Goal: Transaction & Acquisition: Purchase product/service

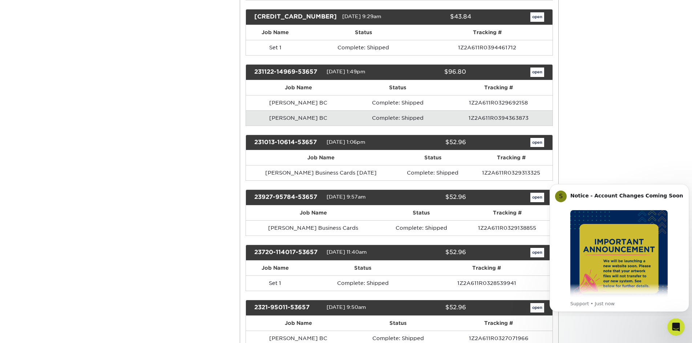
scroll to position [327, 0]
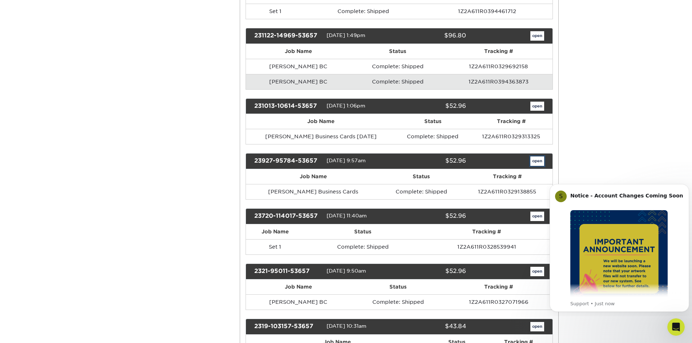
click at [537, 160] on link "open" at bounding box center [538, 161] width 14 height 9
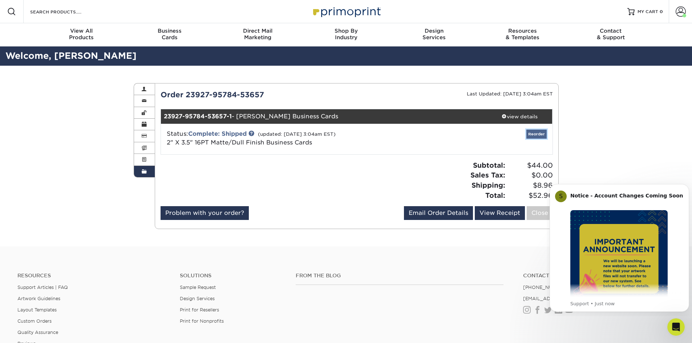
click at [536, 134] on link "Reorder" at bounding box center [537, 134] width 20 height 9
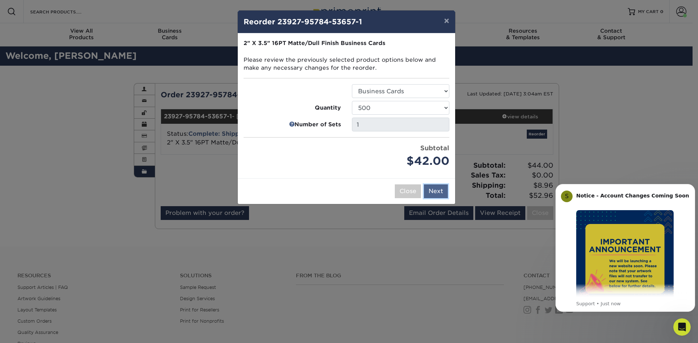
click at [435, 192] on button "Next" at bounding box center [436, 192] width 24 height 14
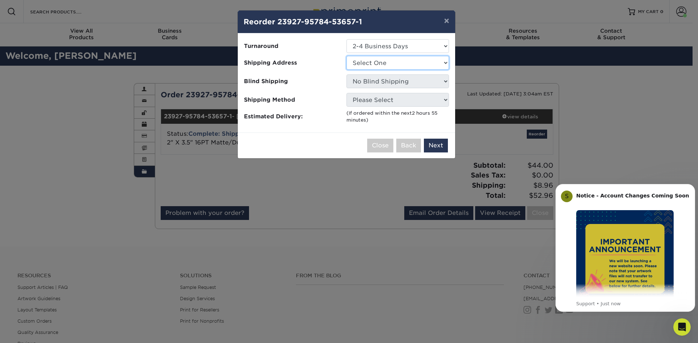
click at [446, 64] on select "Select One Greg David Business Cards Greg David Business Cards KA & KH Business…" at bounding box center [397, 63] width 103 height 14
select select "231369"
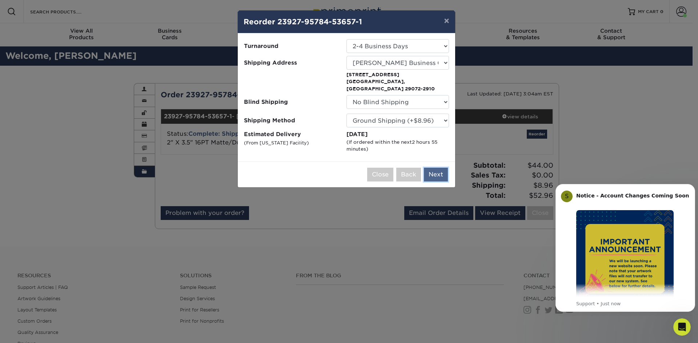
click at [437, 168] on button "Next" at bounding box center [436, 175] width 24 height 14
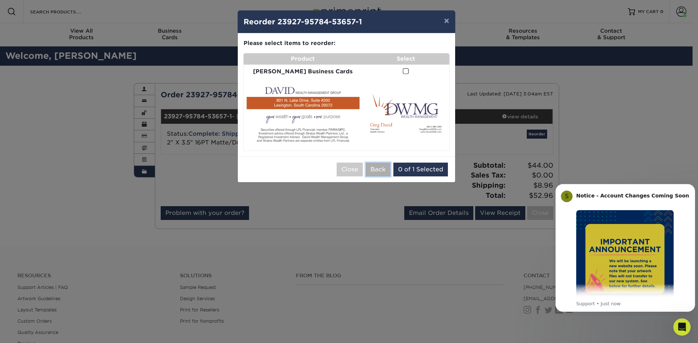
click at [377, 166] on button "Back" at bounding box center [378, 170] width 25 height 14
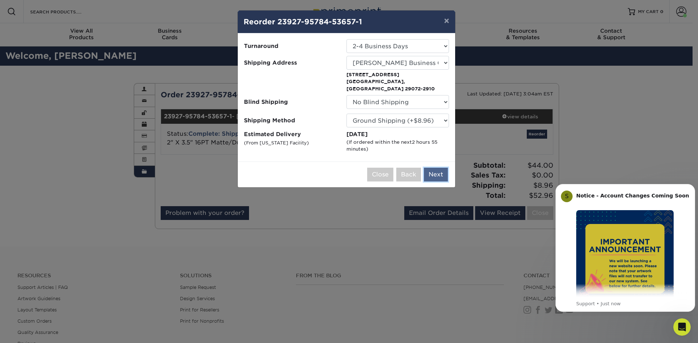
click at [438, 168] on button "Next" at bounding box center [436, 175] width 24 height 14
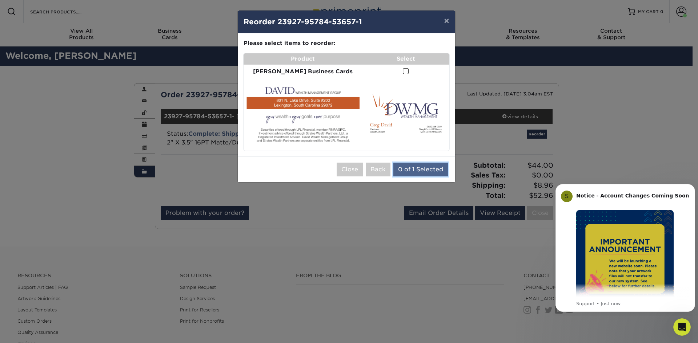
click at [429, 164] on button "0 of 1 Selected" at bounding box center [420, 170] width 55 height 14
click at [403, 72] on span at bounding box center [406, 71] width 6 height 7
click at [0, 0] on input "checkbox" at bounding box center [0, 0] width 0 height 0
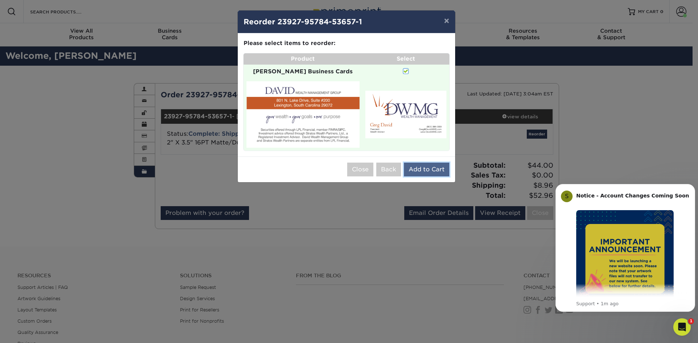
click at [425, 164] on button "Add to Cart" at bounding box center [426, 170] width 45 height 14
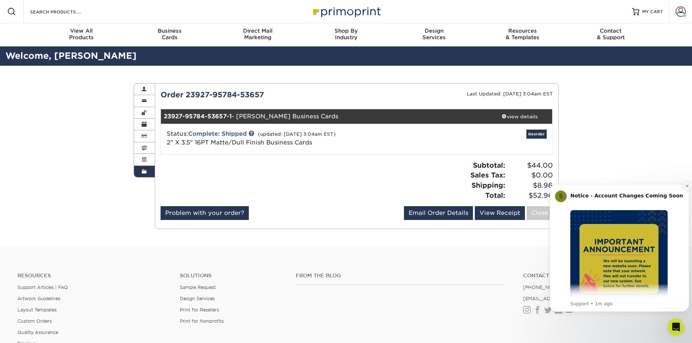
click at [686, 186] on icon "Dismiss notification" at bounding box center [688, 186] width 4 height 4
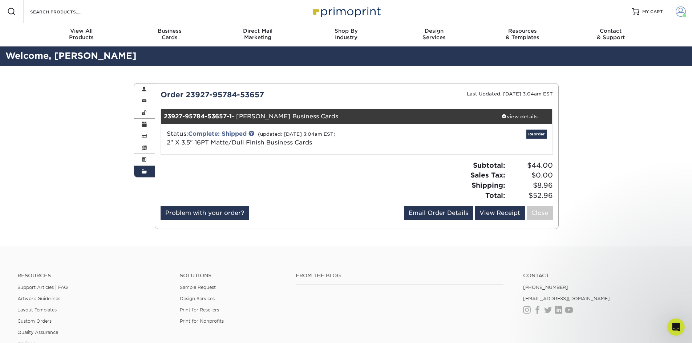
click at [676, 12] on span at bounding box center [681, 12] width 10 height 10
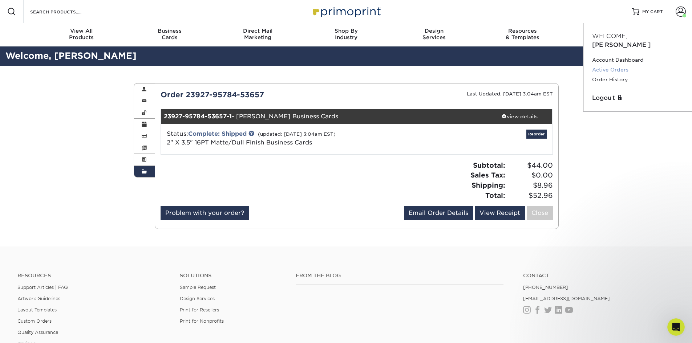
click at [619, 65] on link "Active Orders" at bounding box center [637, 70] width 91 height 10
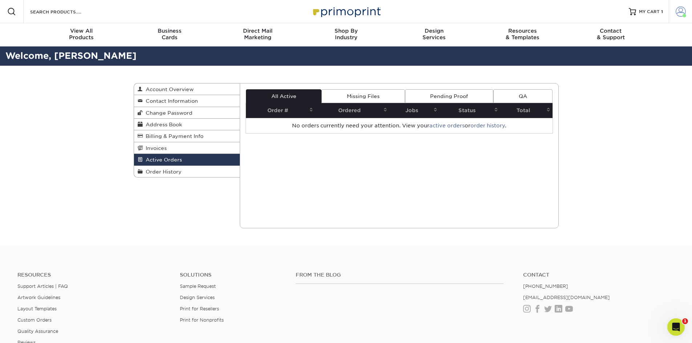
click at [680, 12] on span at bounding box center [681, 12] width 10 height 10
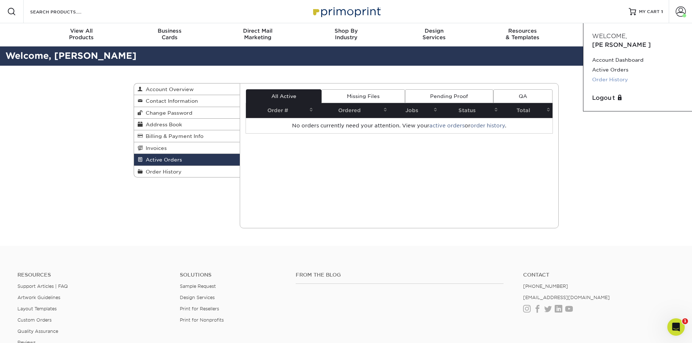
click at [630, 75] on link "Order History" at bounding box center [637, 80] width 91 height 10
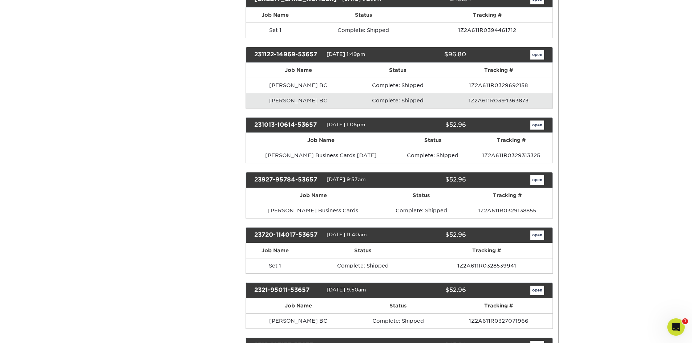
scroll to position [327, 0]
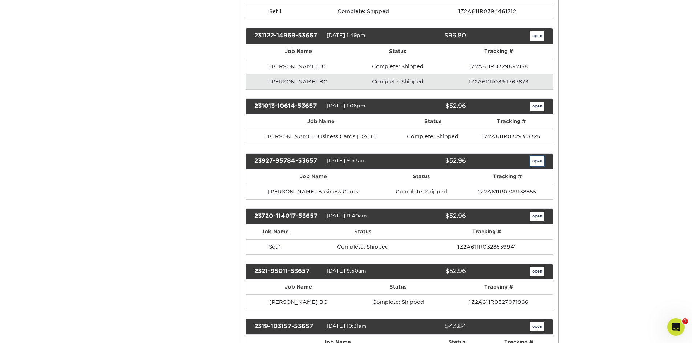
click at [537, 164] on link "open" at bounding box center [538, 161] width 14 height 9
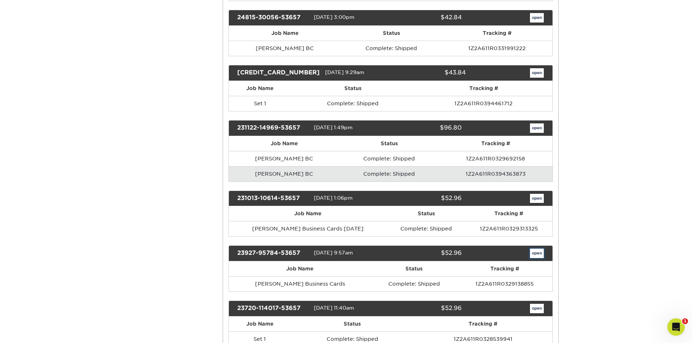
scroll to position [0, 0]
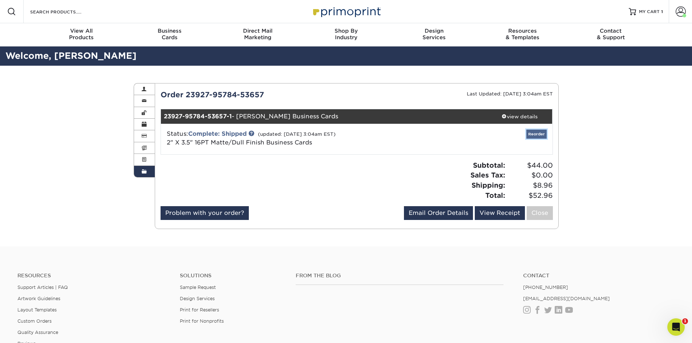
click at [537, 136] on link "Reorder" at bounding box center [537, 134] width 20 height 9
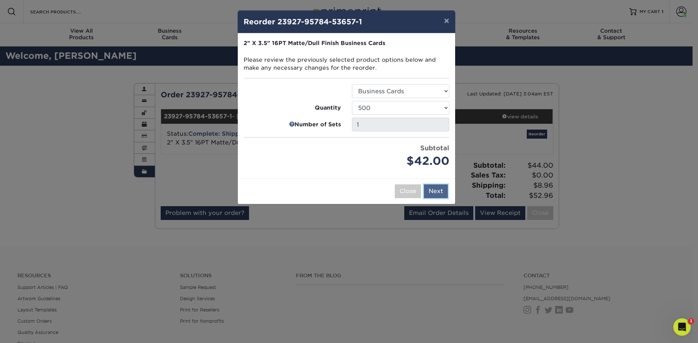
click at [438, 189] on button "Next" at bounding box center [436, 192] width 24 height 14
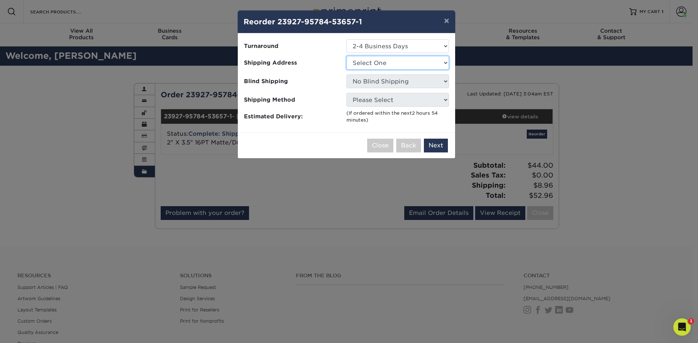
click at [447, 63] on select "Select One Greg David Business Cards Greg David Business Cards KA & KH Business…" at bounding box center [397, 63] width 103 height 14
select select "231369"
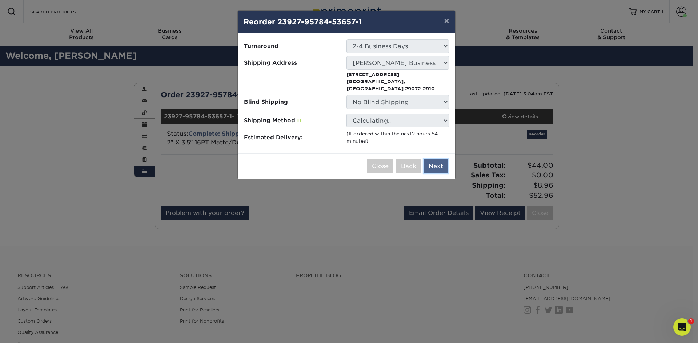
click at [431, 160] on button "Next" at bounding box center [436, 167] width 24 height 14
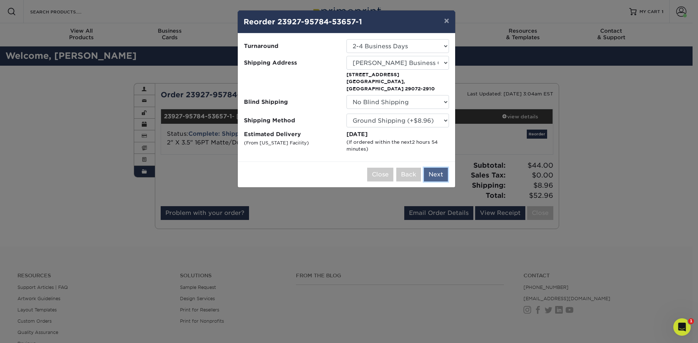
click at [434, 168] on button "Next" at bounding box center [436, 175] width 24 height 14
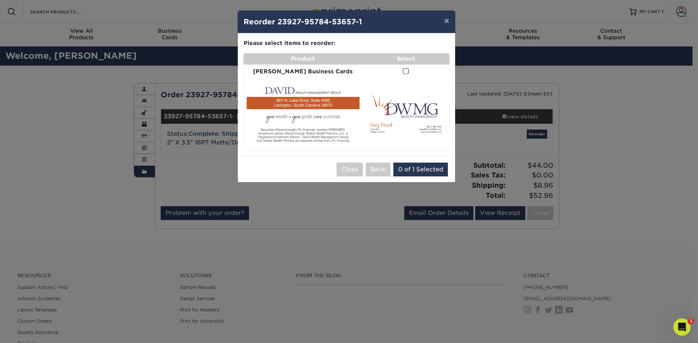
click at [403, 71] on span at bounding box center [406, 71] width 6 height 7
click at [0, 0] on input "checkbox" at bounding box center [0, 0] width 0 height 0
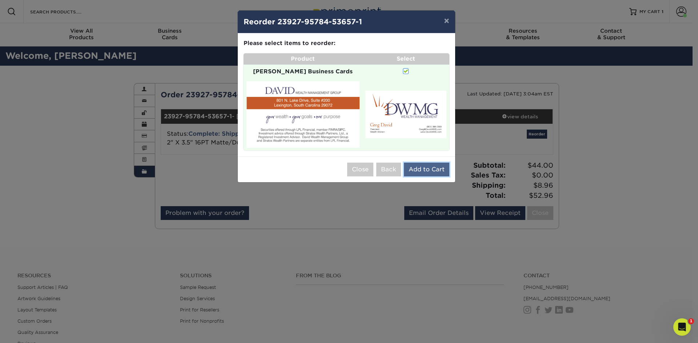
click at [438, 163] on button "Add to Cart" at bounding box center [426, 170] width 45 height 14
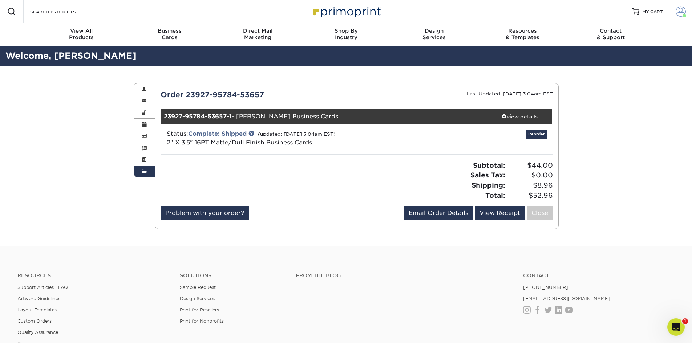
click at [682, 13] on span at bounding box center [681, 12] width 10 height 10
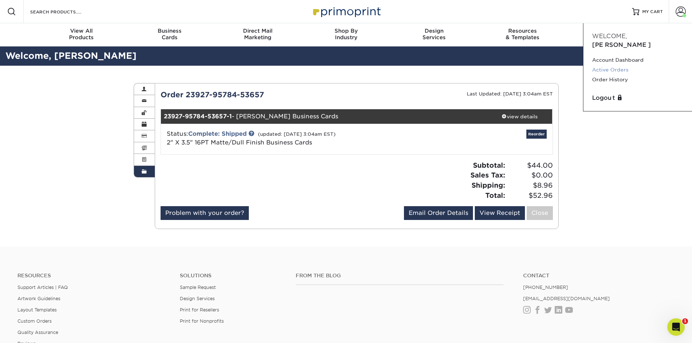
click at [632, 65] on link "Active Orders" at bounding box center [637, 70] width 91 height 10
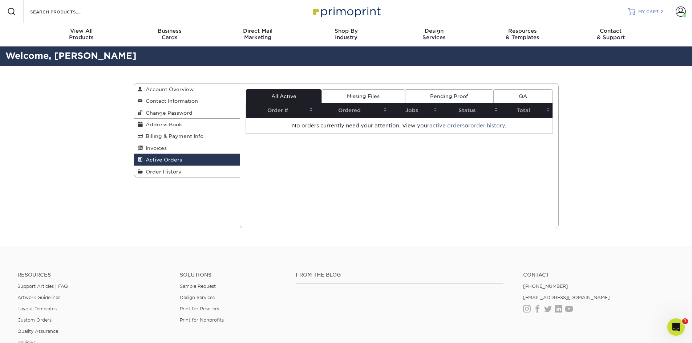
click at [651, 11] on span "MY CART" at bounding box center [649, 12] width 21 height 6
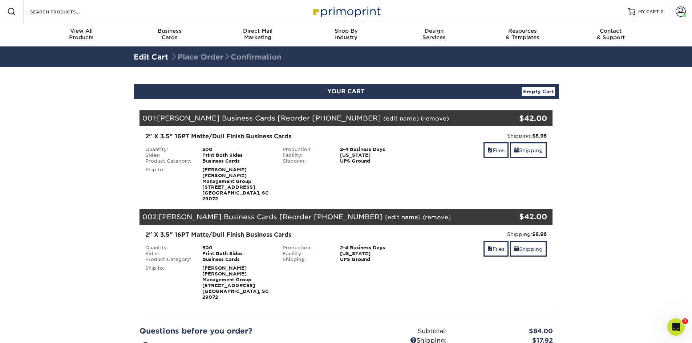
click at [421, 118] on link "(remove)" at bounding box center [435, 118] width 28 height 7
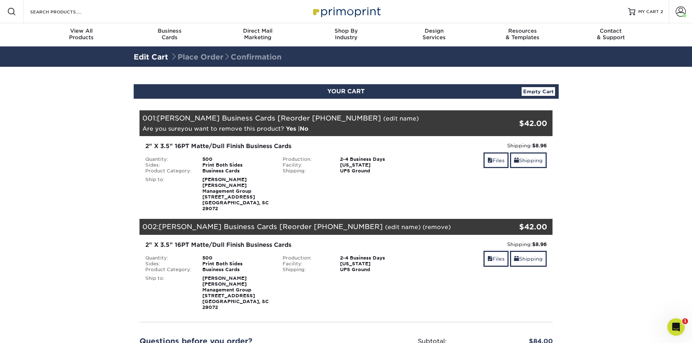
click at [290, 130] on link "Yes" at bounding box center [291, 128] width 10 height 7
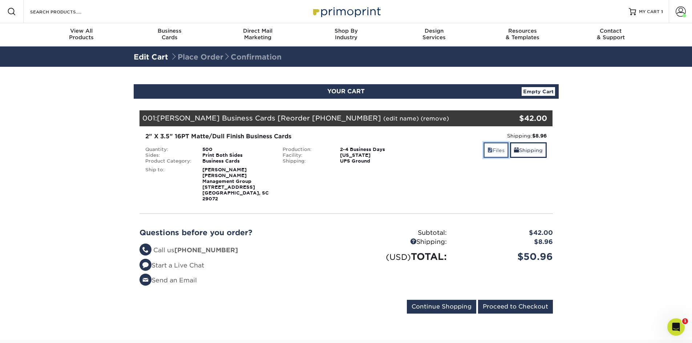
click at [495, 151] on link "Files" at bounding box center [496, 150] width 25 height 16
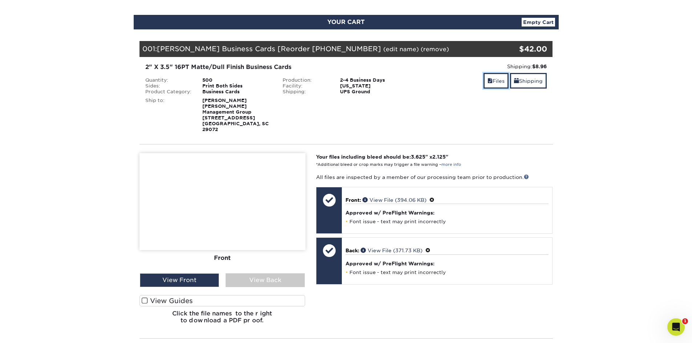
scroll to position [73, 0]
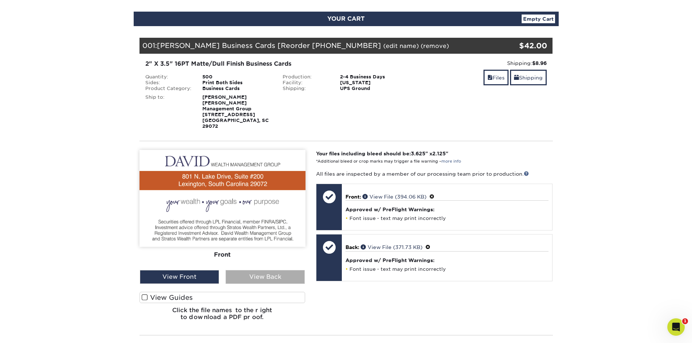
click at [251, 274] on div "View Back" at bounding box center [265, 277] width 79 height 14
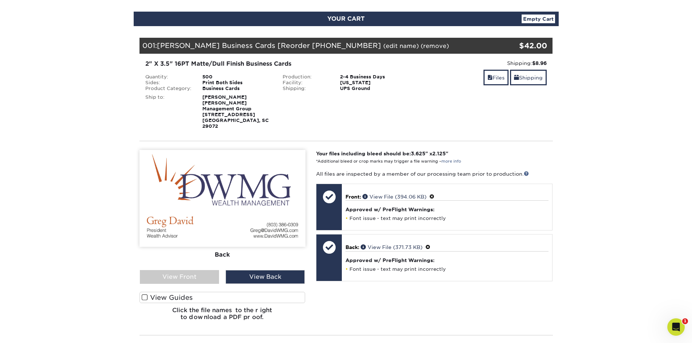
click at [612, 112] on section "YOUR CART Empty Cart Your Cart is Empty View Account Active Orders Order Histor…" at bounding box center [346, 228] width 692 height 468
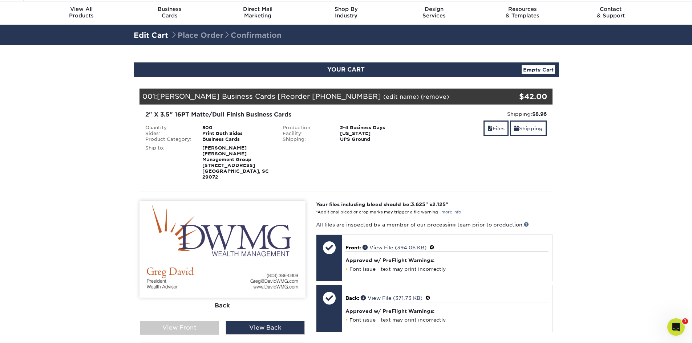
scroll to position [0, 0]
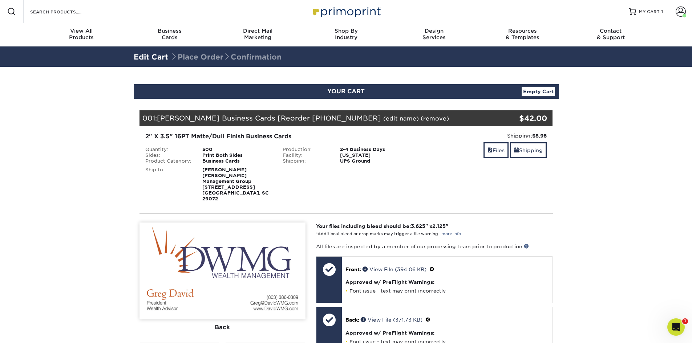
click at [602, 117] on section "YOUR CART Empty Cart Your Cart is Empty View Account Active Orders Order Histor…" at bounding box center [346, 301] width 692 height 468
click at [471, 176] on div "Shipping: $8.96 Discount: - $0.00 Files Shipping" at bounding box center [484, 167] width 138 height 70
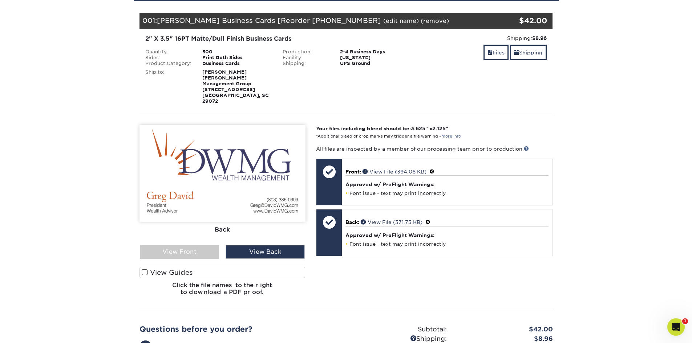
scroll to position [109, 0]
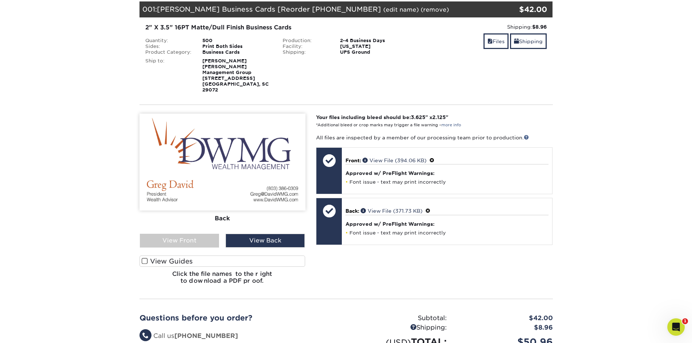
click at [145, 258] on span at bounding box center [145, 261] width 6 height 7
click at [0, 0] on input "View Guides" at bounding box center [0, 0] width 0 height 0
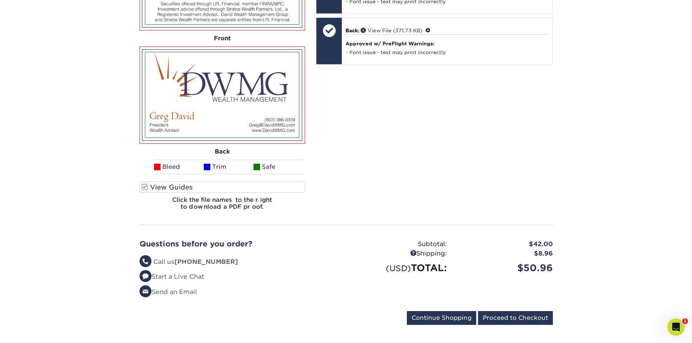
scroll to position [291, 0]
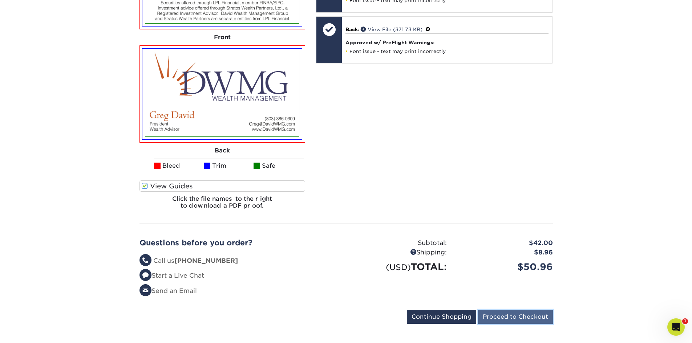
click at [521, 310] on input "Proceed to Checkout" at bounding box center [515, 317] width 75 height 14
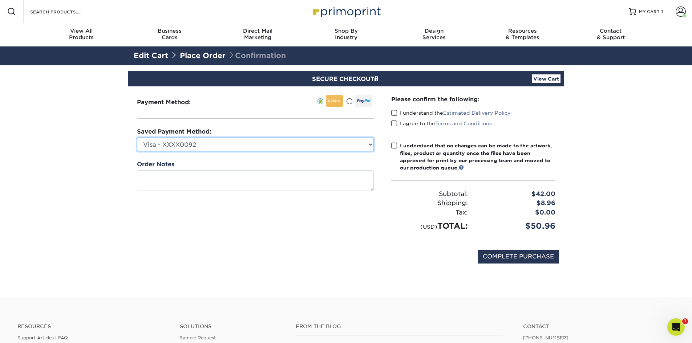
click at [369, 144] on select "Visa - XXXX0092 Visa - XXXX7001 Visa - XXXX9998 MasterCard - XXXX6085 Visa - XX…" at bounding box center [255, 145] width 237 height 14
select select "62217"
click at [137, 138] on select "Visa - XXXX0092 Visa - XXXX7001 Visa - XXXX9998 MasterCard - XXXX6085 Visa - XX…" at bounding box center [255, 145] width 237 height 14
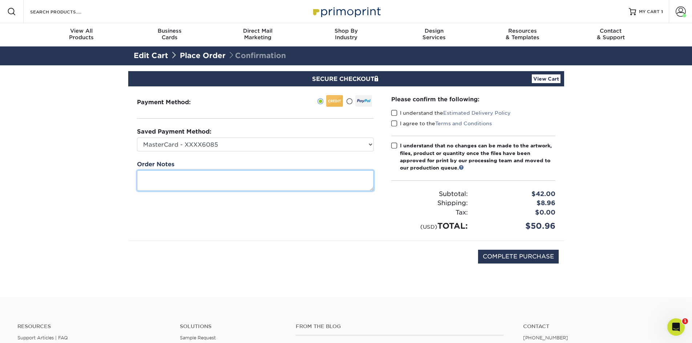
click at [301, 182] on textarea at bounding box center [255, 180] width 237 height 21
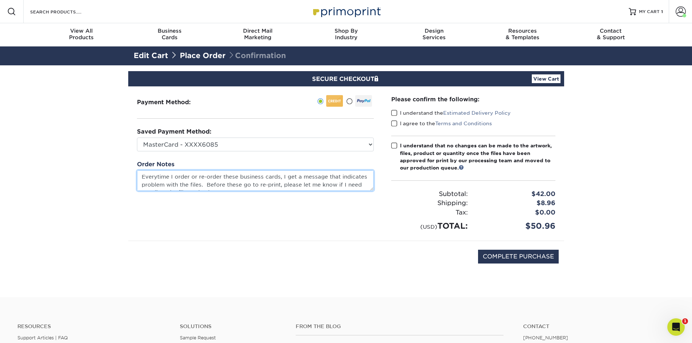
scroll to position [8, 0]
click at [190, 188] on textarea "Everytime I order or re-order these business cards, I get a message that indica…" at bounding box center [255, 180] width 237 height 21
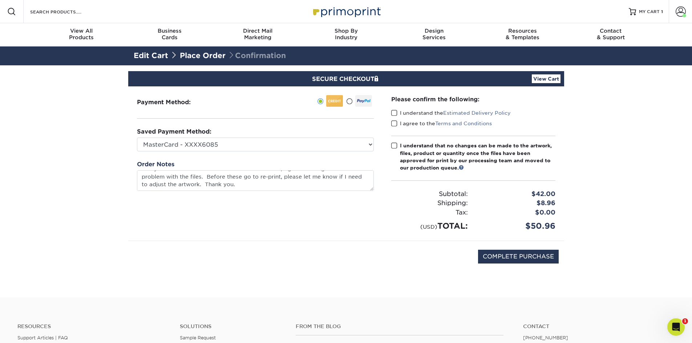
type textarea "Everytime I order or reorder these business cards, I get a message that indicat…"
click at [311, 206] on div "Payment Method:" at bounding box center [255, 164] width 254 height 154
click at [393, 113] on span at bounding box center [394, 113] width 6 height 7
click at [0, 0] on input "I understand the Estimated Delivery Policy" at bounding box center [0, 0] width 0 height 0
click at [394, 124] on span at bounding box center [394, 123] width 6 height 7
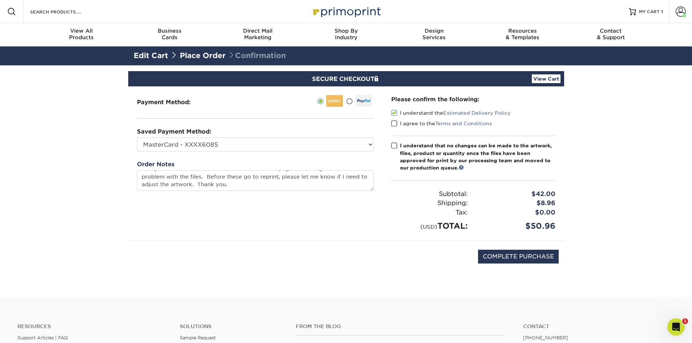
click at [0, 0] on input "I agree to the Terms and Conditions" at bounding box center [0, 0] width 0 height 0
click at [396, 142] on span at bounding box center [394, 145] width 6 height 7
click at [0, 0] on input "I understand that no changes can be made to the artwork, files, product or quan…" at bounding box center [0, 0] width 0 height 0
click at [515, 258] on input "COMPLETE PURCHASE" at bounding box center [518, 257] width 81 height 14
type input "PROCESSING, PLEASE WAIT..."
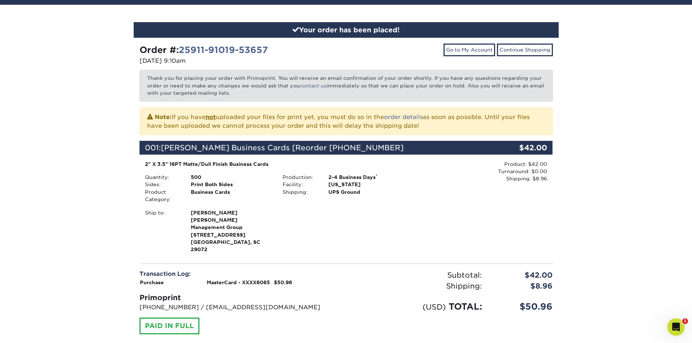
scroll to position [109, 0]
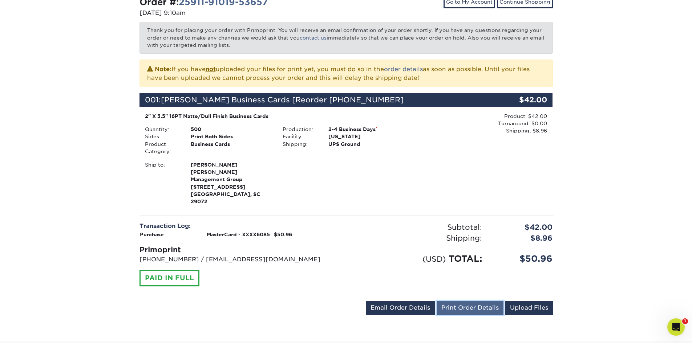
click at [472, 302] on link "Print Order Details" at bounding box center [470, 308] width 67 height 14
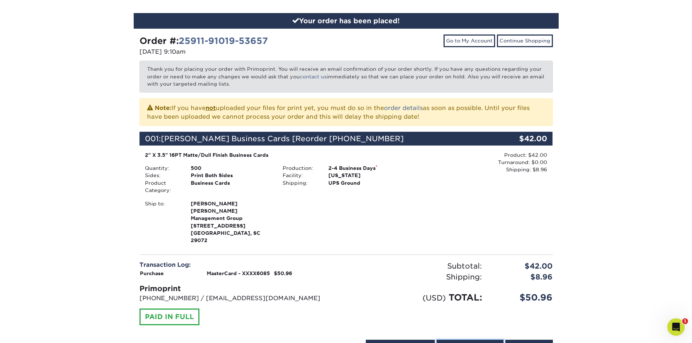
scroll to position [0, 0]
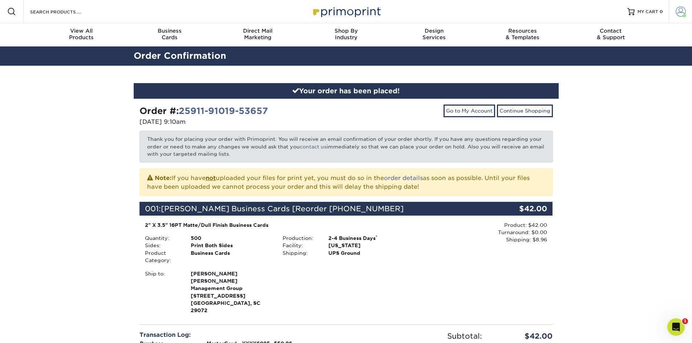
click at [679, 14] on span at bounding box center [681, 12] width 10 height 10
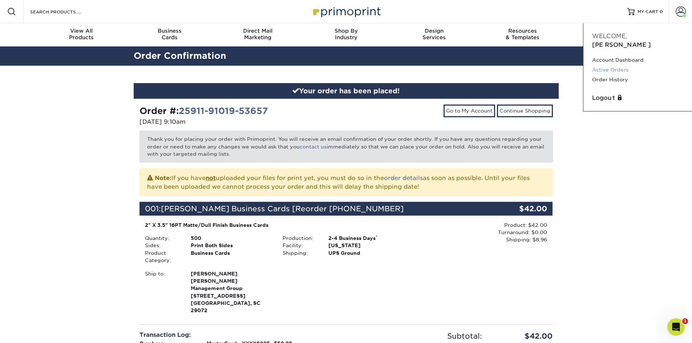
click at [609, 65] on link "Active Orders" at bounding box center [637, 70] width 91 height 10
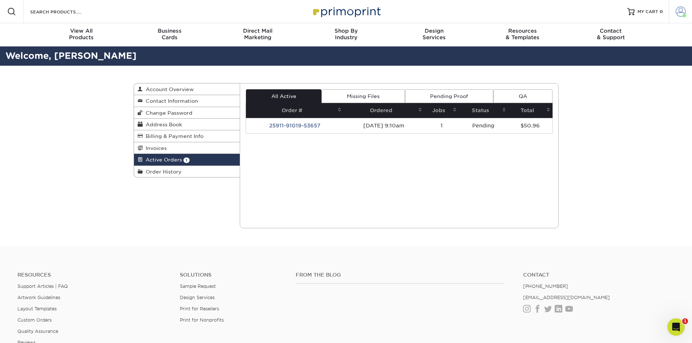
click at [679, 12] on span at bounding box center [681, 12] width 10 height 10
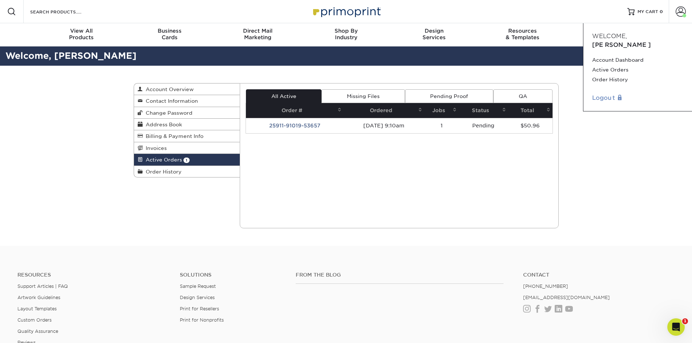
click at [606, 94] on link "Logout" at bounding box center [637, 98] width 91 height 9
